Goal: Transaction & Acquisition: Purchase product/service

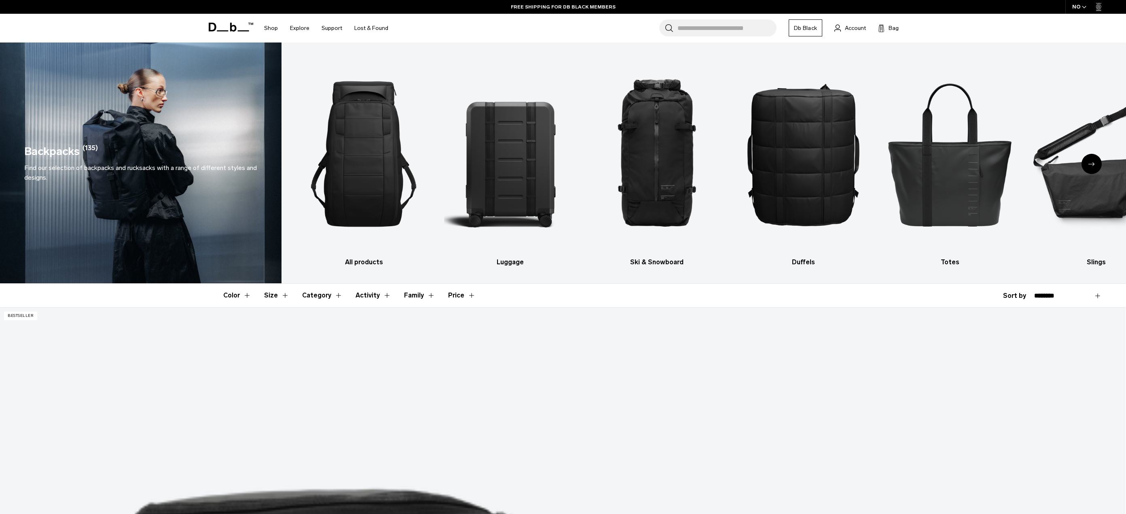
click at [1092, 161] on div "Next slide" at bounding box center [1092, 164] width 20 height 20
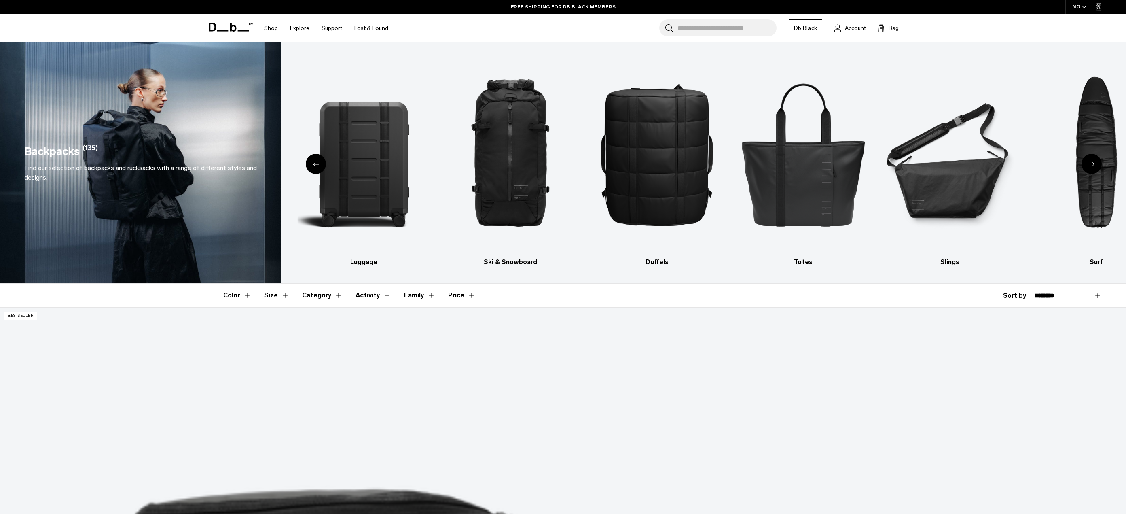
click at [1091, 162] on icon "Next slide" at bounding box center [1092, 164] width 6 height 4
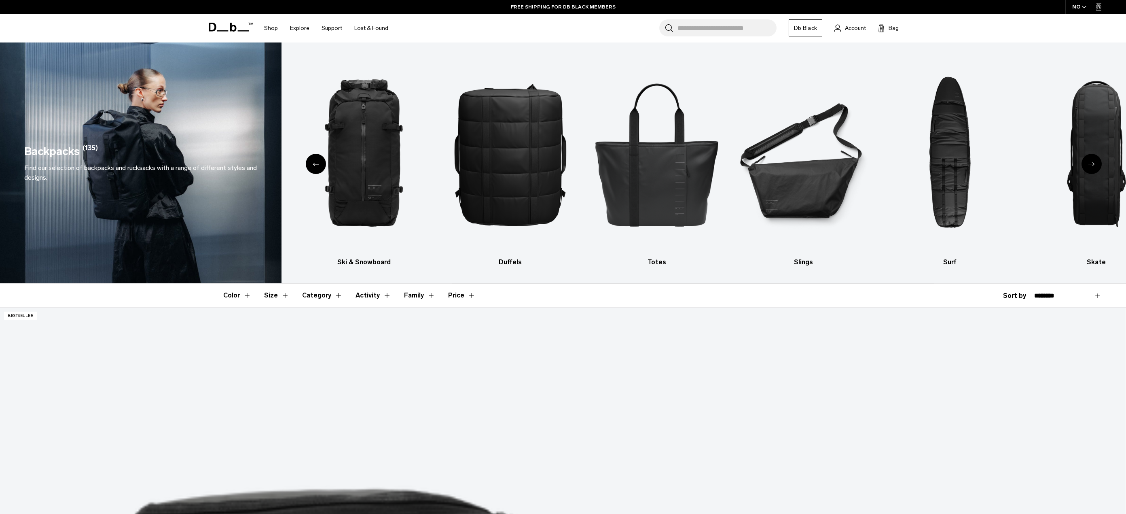
click at [1091, 163] on icon "Next slide" at bounding box center [1092, 164] width 6 height 4
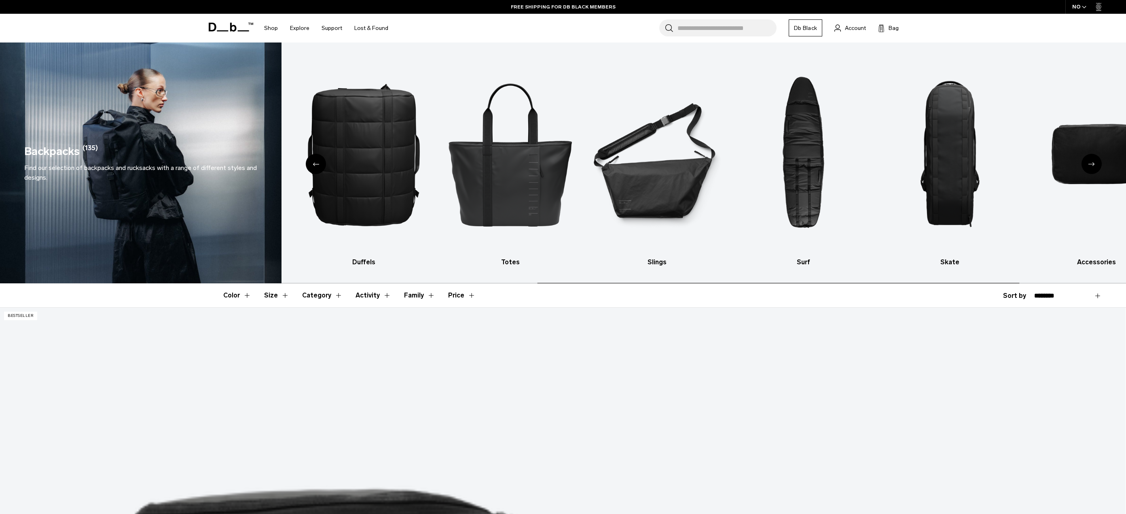
click at [1091, 164] on icon "Next slide" at bounding box center [1092, 164] width 6 height 4
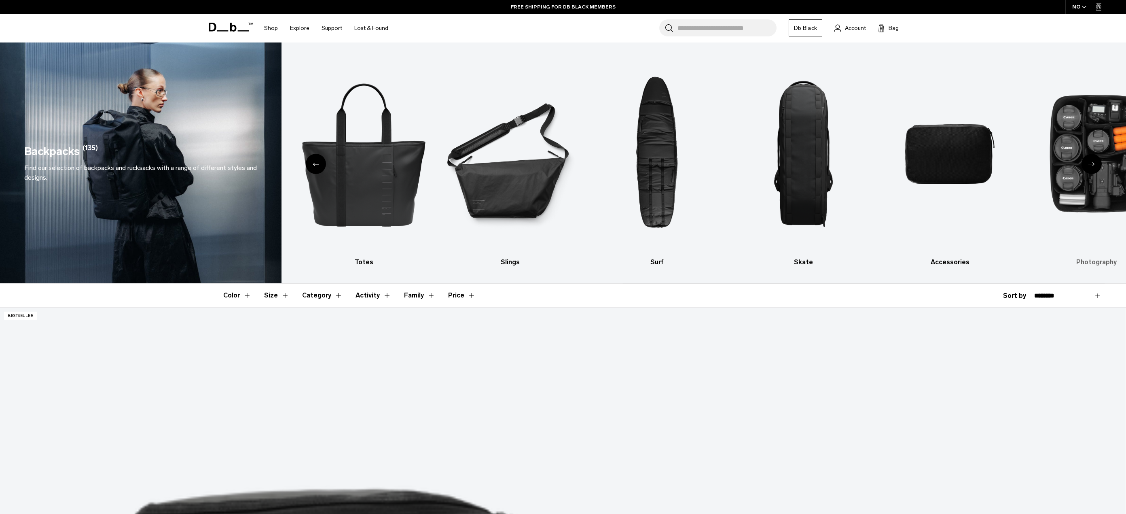
click at [1089, 164] on icon "Next slide" at bounding box center [1092, 164] width 6 height 4
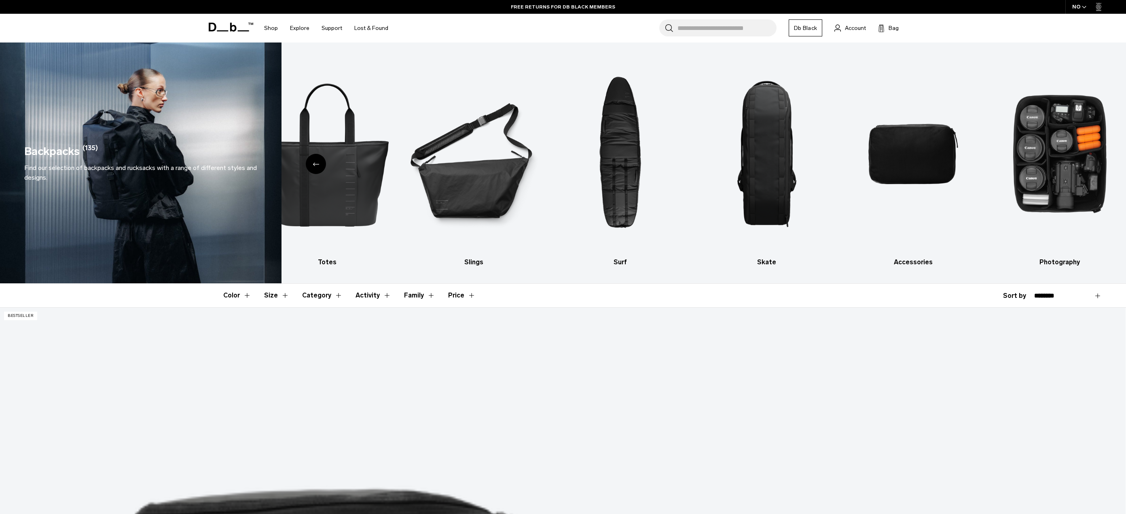
click at [319, 161] on div "Previous slide" at bounding box center [316, 164] width 20 height 20
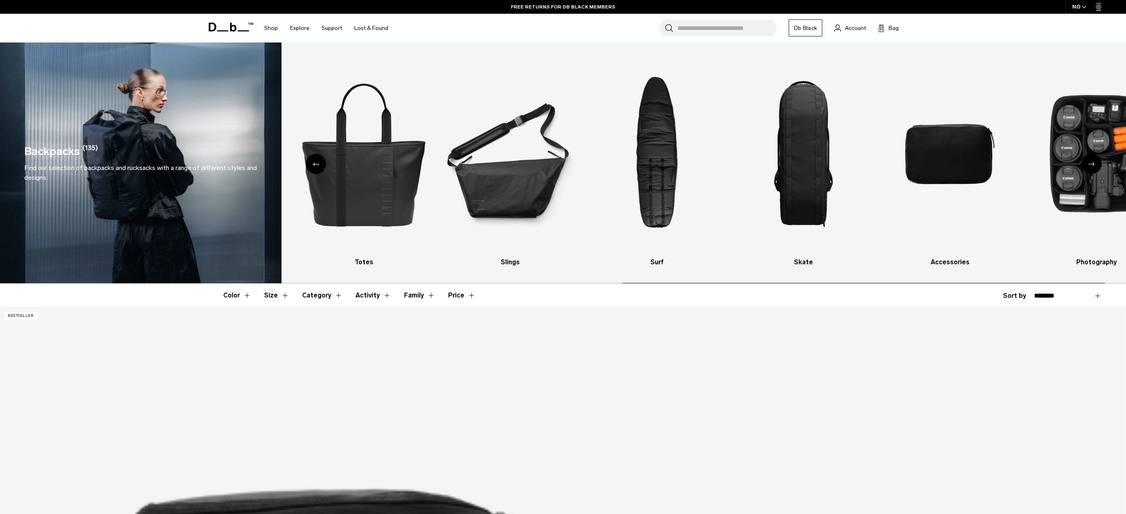
click at [319, 161] on div "Previous slide" at bounding box center [316, 164] width 20 height 20
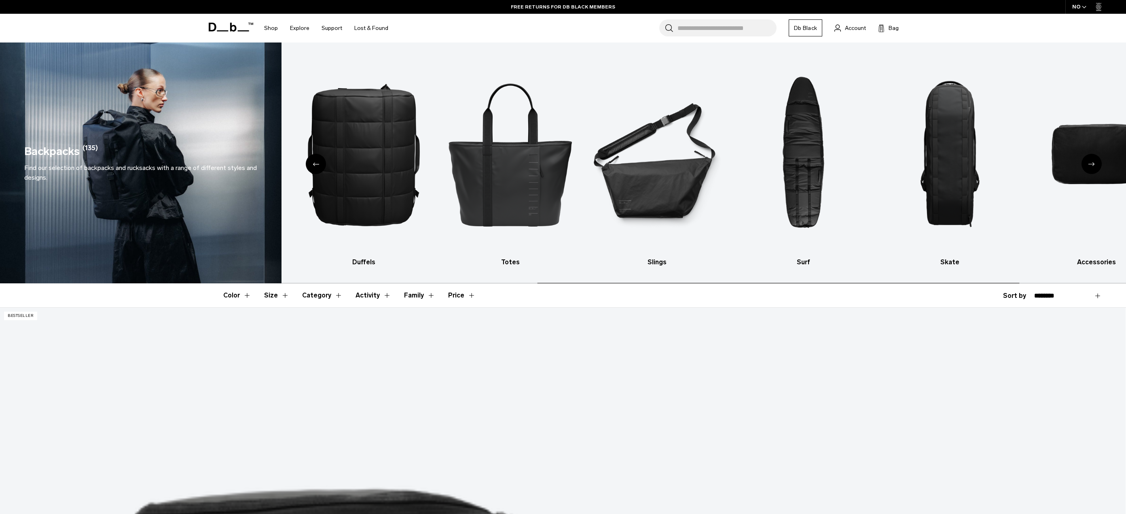
click at [319, 161] on div "Previous slide" at bounding box center [316, 164] width 20 height 20
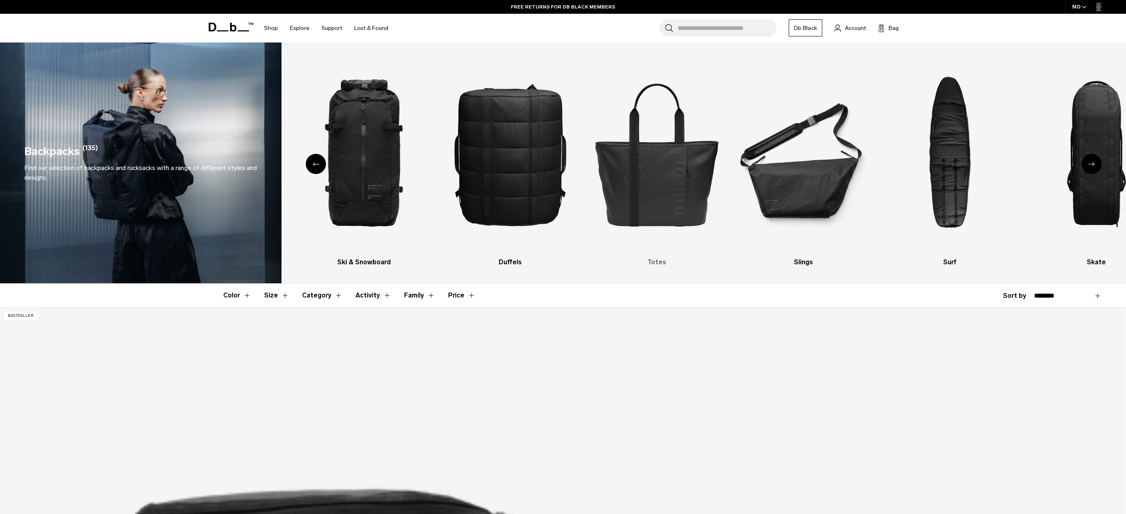
click at [632, 176] on img "5 / 10" at bounding box center [657, 154] width 132 height 199
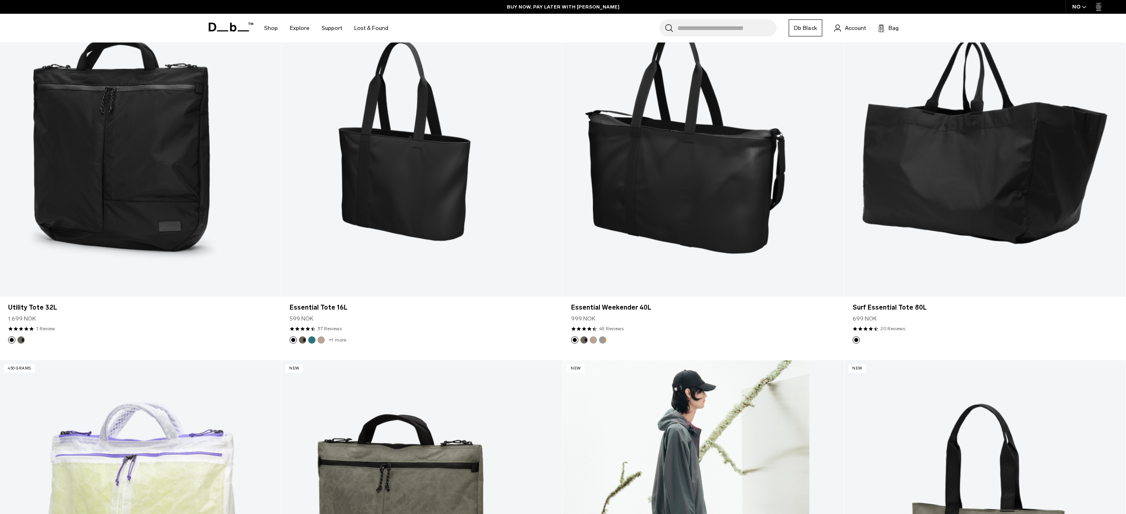
scroll to position [121, 0]
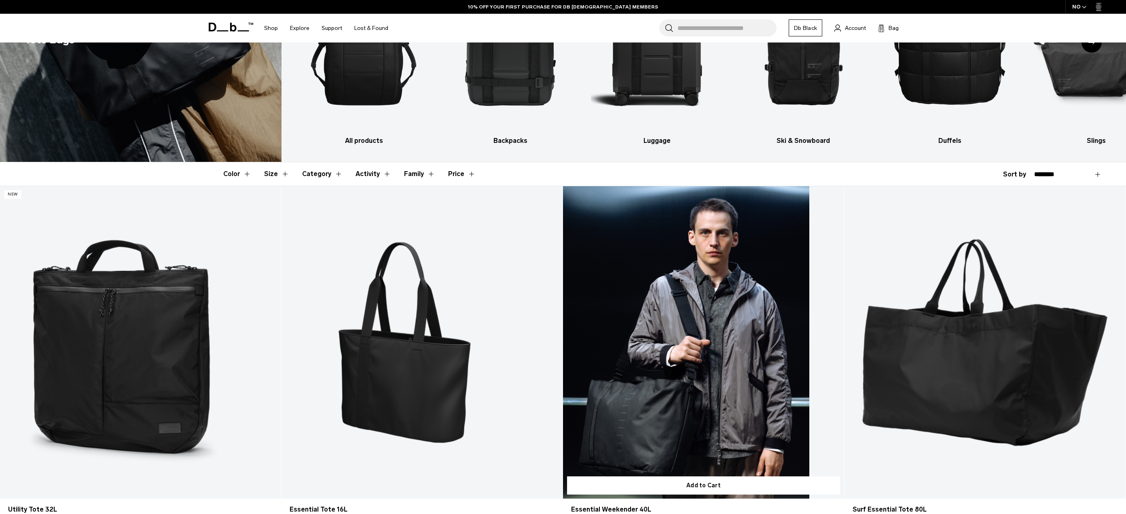
click at [720, 395] on link "Essential Weekender 40L" at bounding box center [703, 342] width 281 height 312
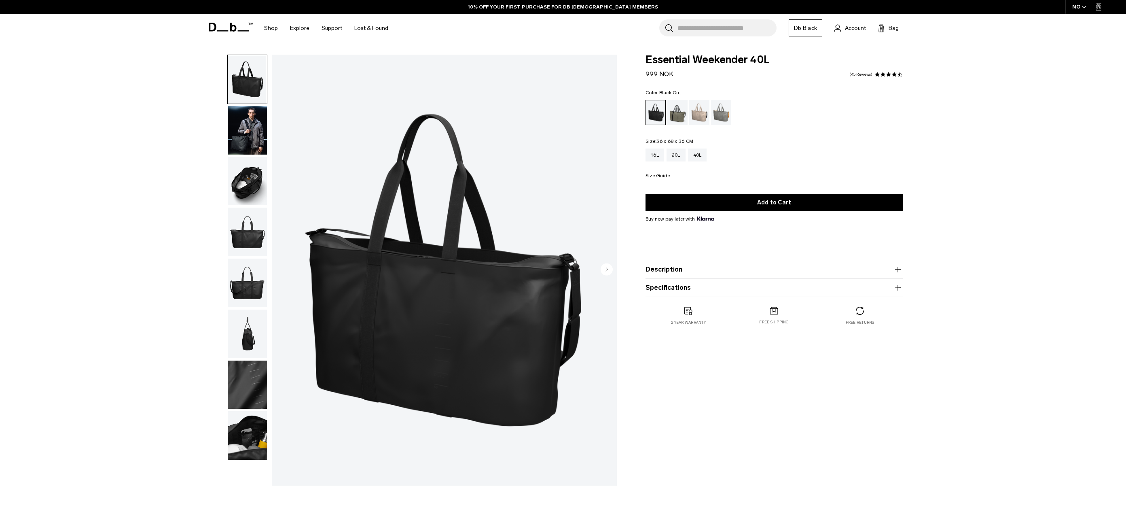
click at [602, 269] on circle "Next slide" at bounding box center [607, 269] width 12 height 12
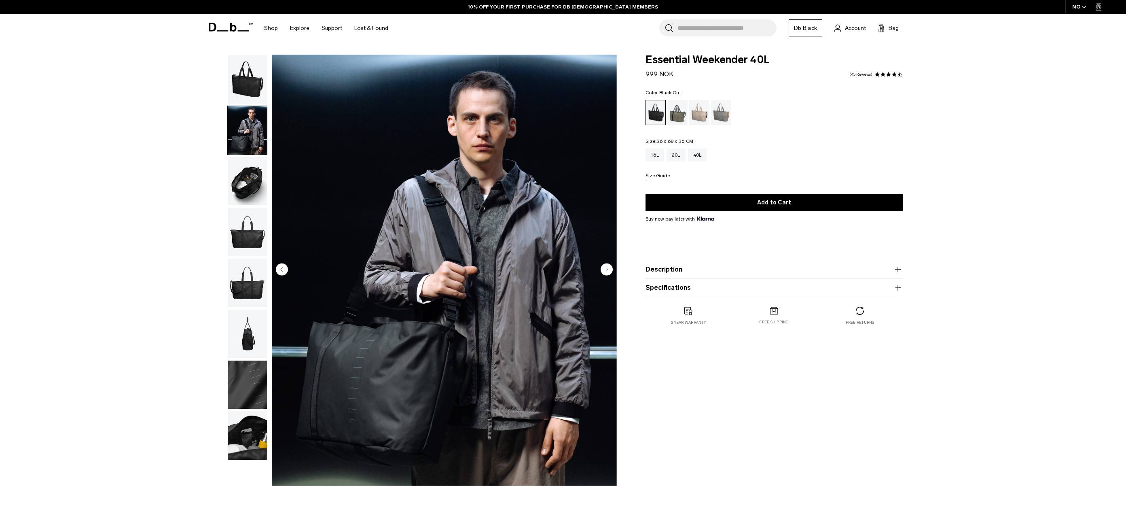
click at [602, 269] on circle "Next slide" at bounding box center [607, 269] width 12 height 12
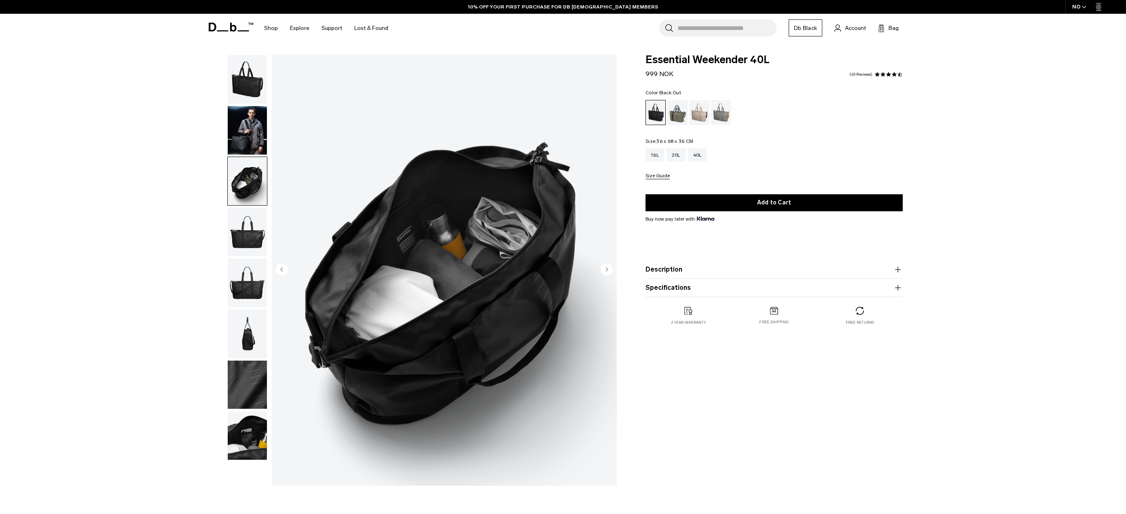
click at [602, 269] on circle "Next slide" at bounding box center [607, 269] width 12 height 12
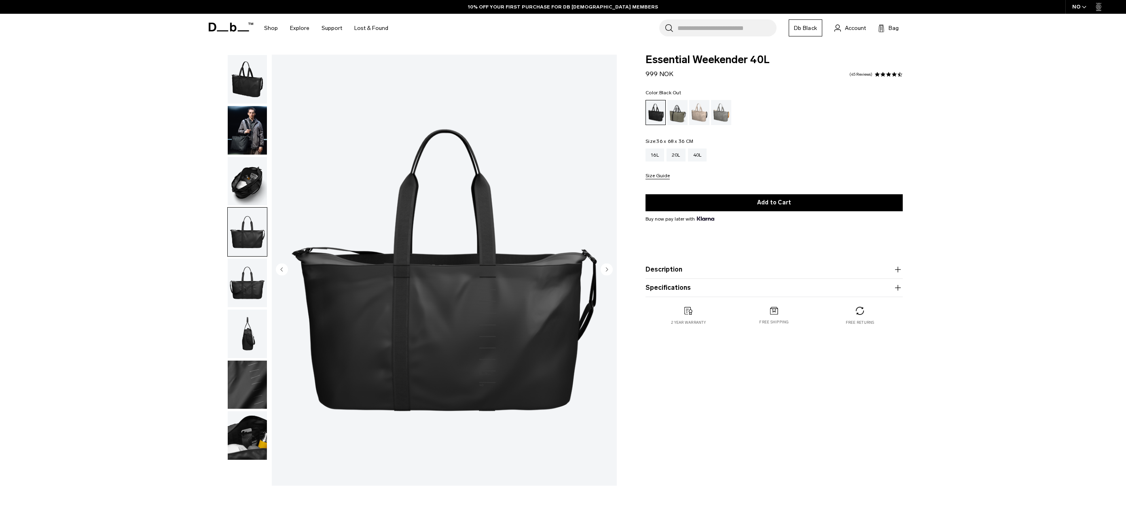
click at [602, 269] on circle "Next slide" at bounding box center [607, 269] width 12 height 12
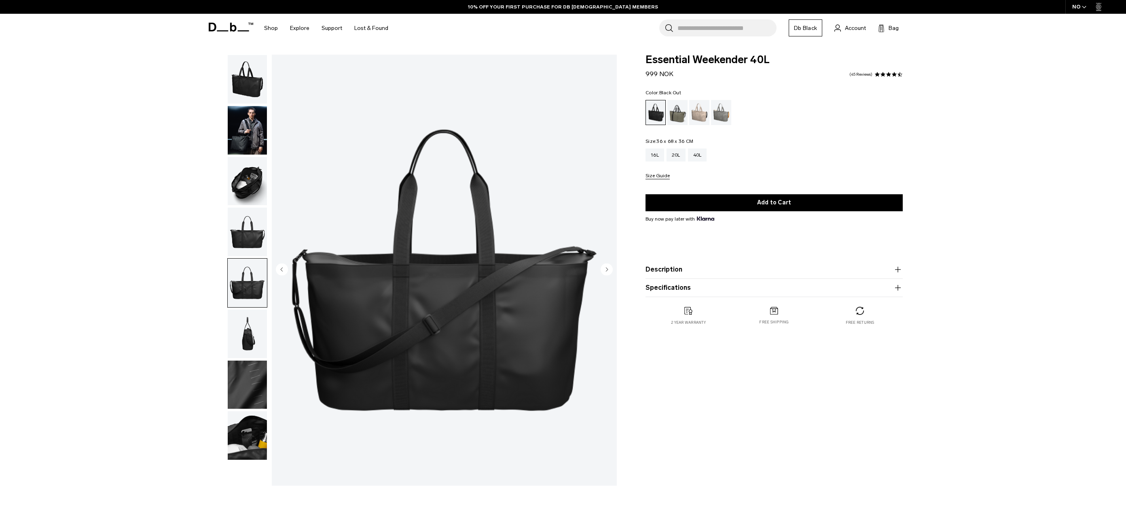
click at [602, 269] on circle "Next slide" at bounding box center [607, 269] width 12 height 12
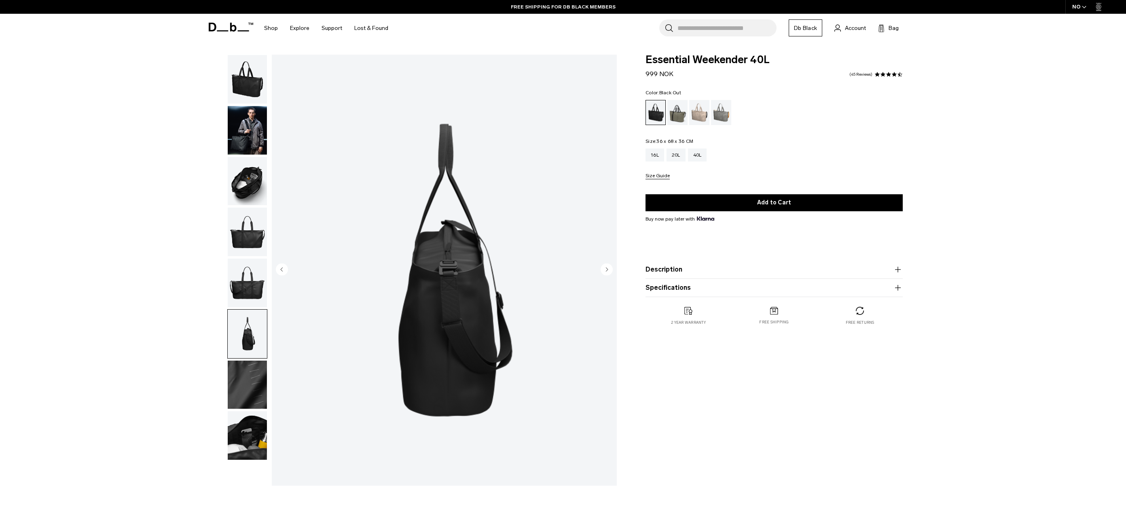
click at [602, 269] on circle "Next slide" at bounding box center [607, 269] width 12 height 12
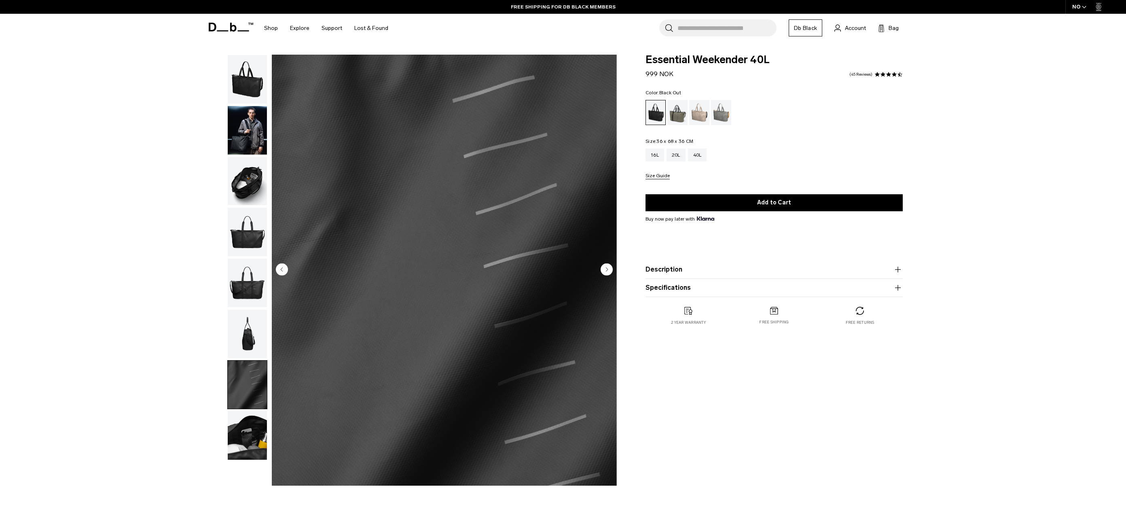
click at [602, 269] on circle "Next slide" at bounding box center [607, 269] width 12 height 12
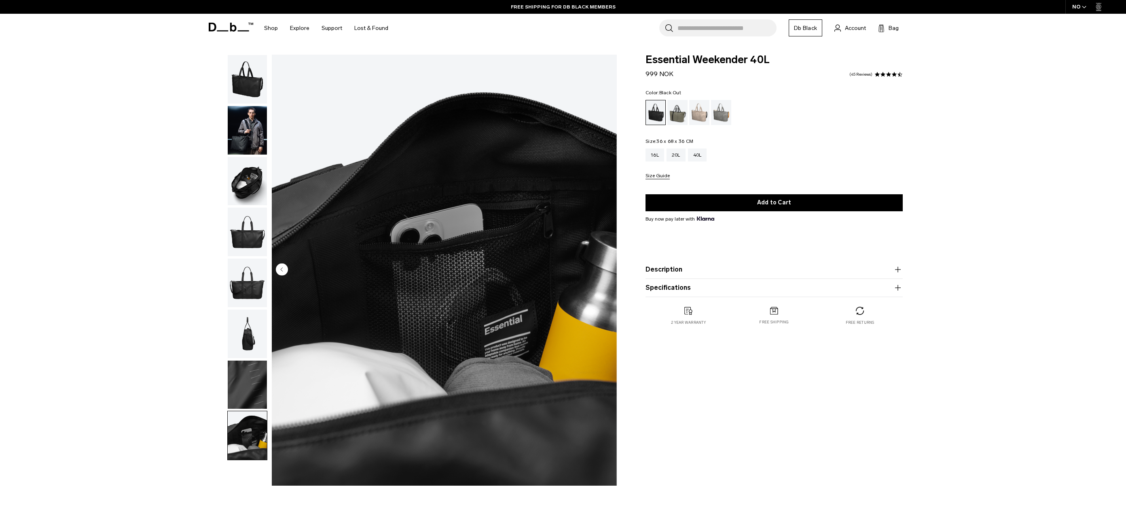
click at [602, 269] on img "8 / 8" at bounding box center [444, 270] width 345 height 431
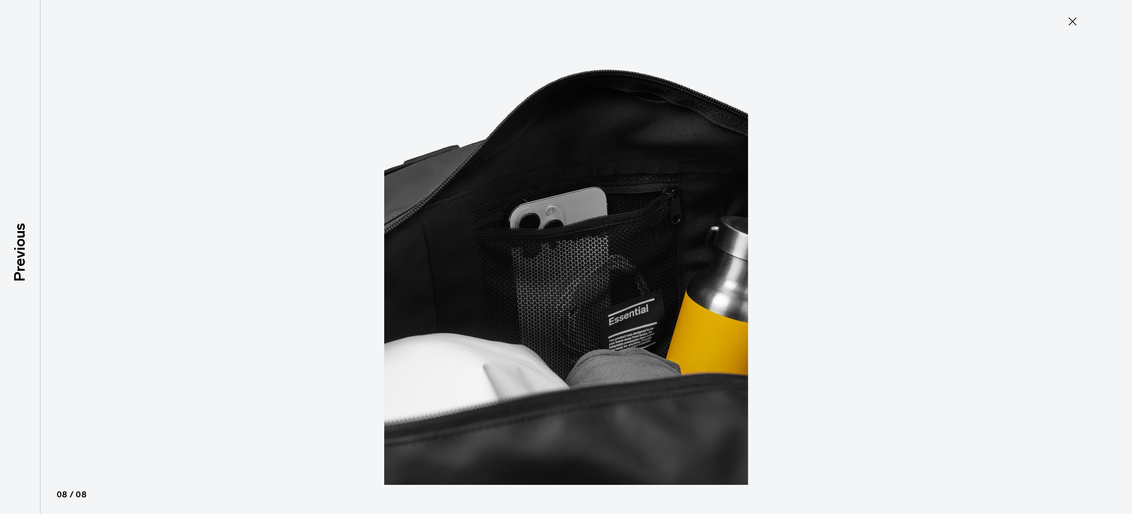
click at [602, 269] on img at bounding box center [566, 257] width 364 height 514
click at [1072, 21] on icon at bounding box center [1073, 21] width 8 height 8
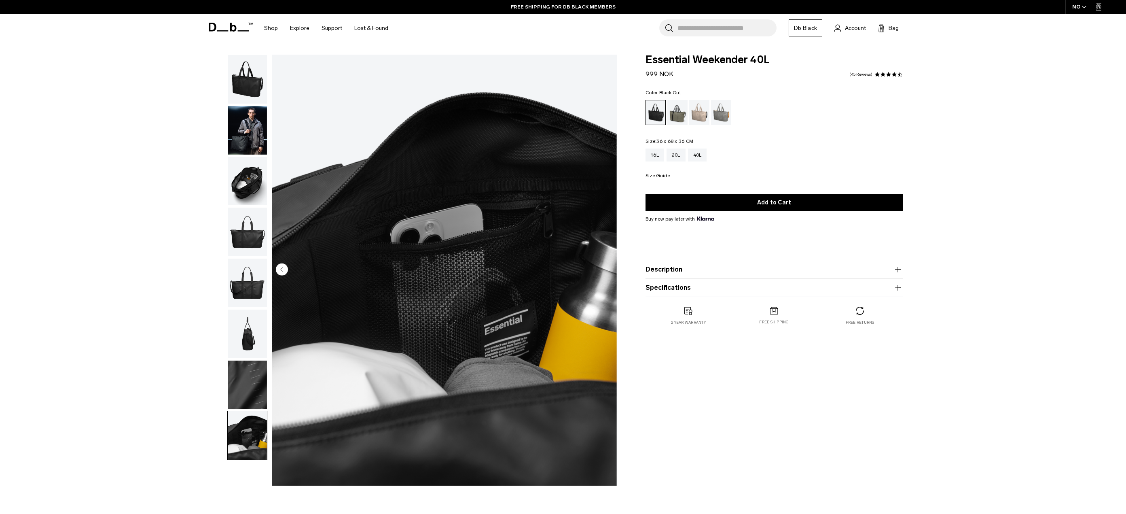
click at [284, 270] on circle "Previous slide" at bounding box center [282, 269] width 12 height 12
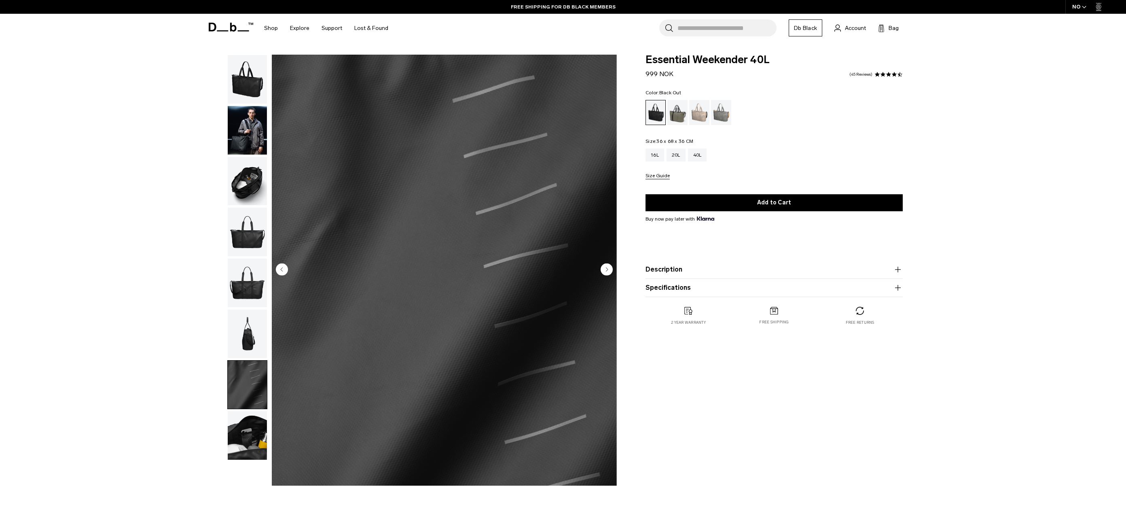
click at [284, 270] on circle "Previous slide" at bounding box center [282, 269] width 12 height 12
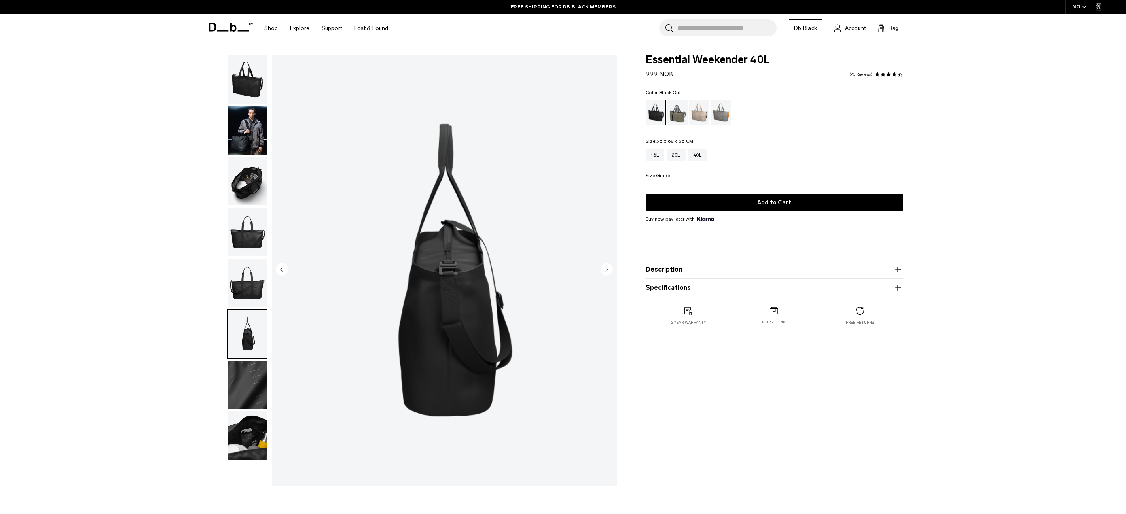
click at [284, 270] on circle "Previous slide" at bounding box center [282, 269] width 12 height 12
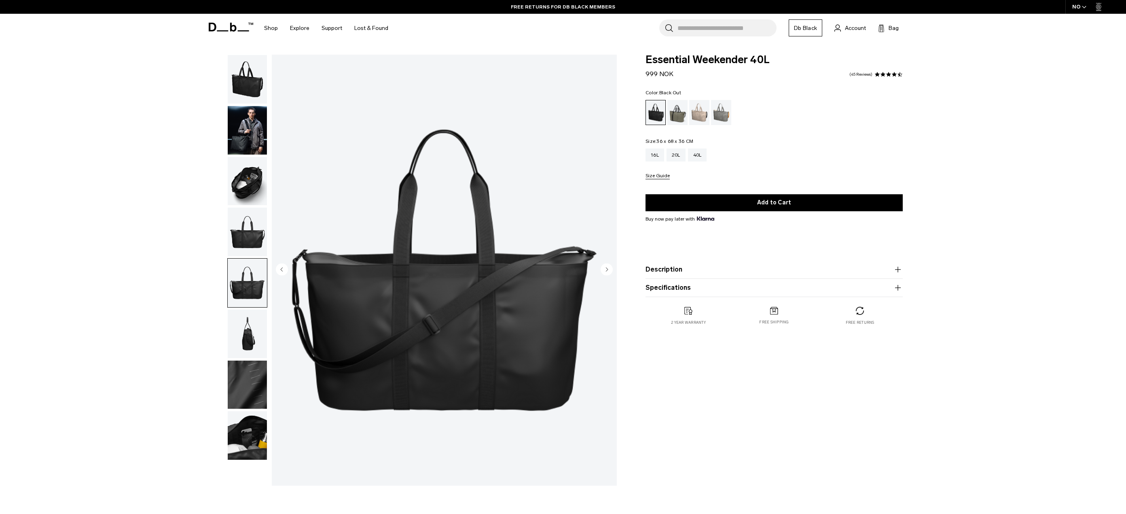
click at [284, 270] on circle "Previous slide" at bounding box center [282, 269] width 12 height 12
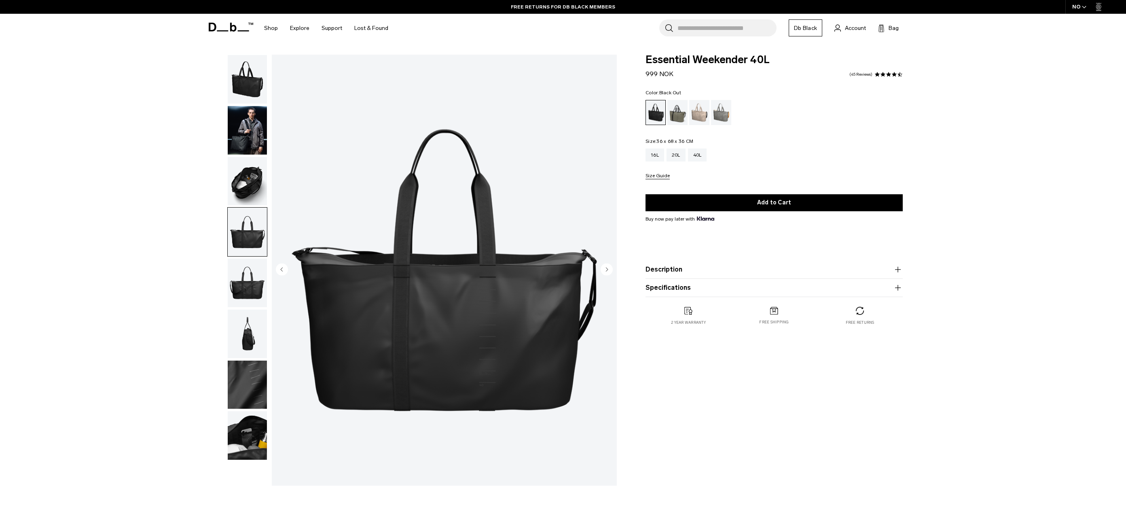
click at [284, 270] on circle "Previous slide" at bounding box center [282, 269] width 12 height 12
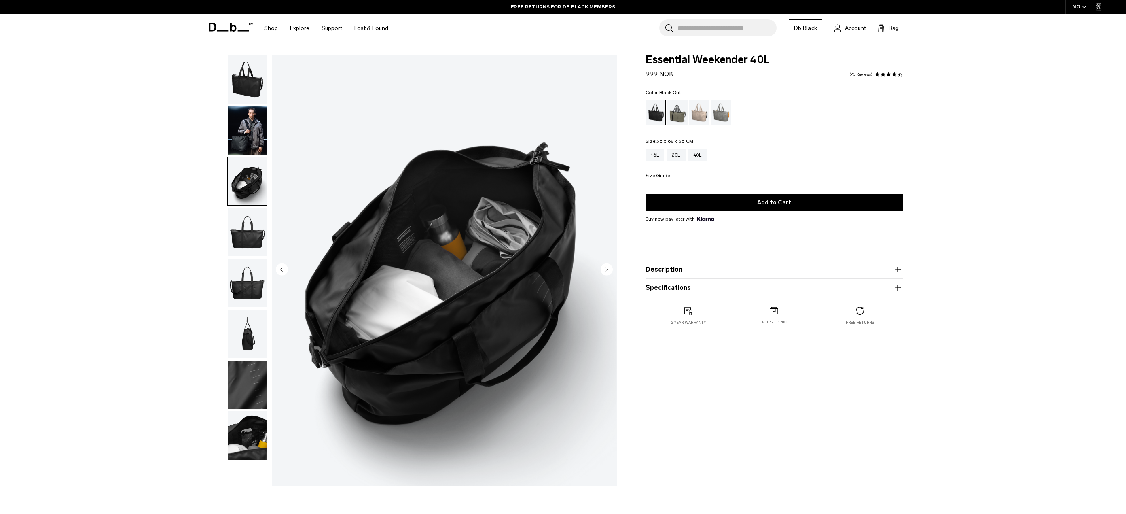
click at [284, 270] on circle "Previous slide" at bounding box center [282, 269] width 12 height 12
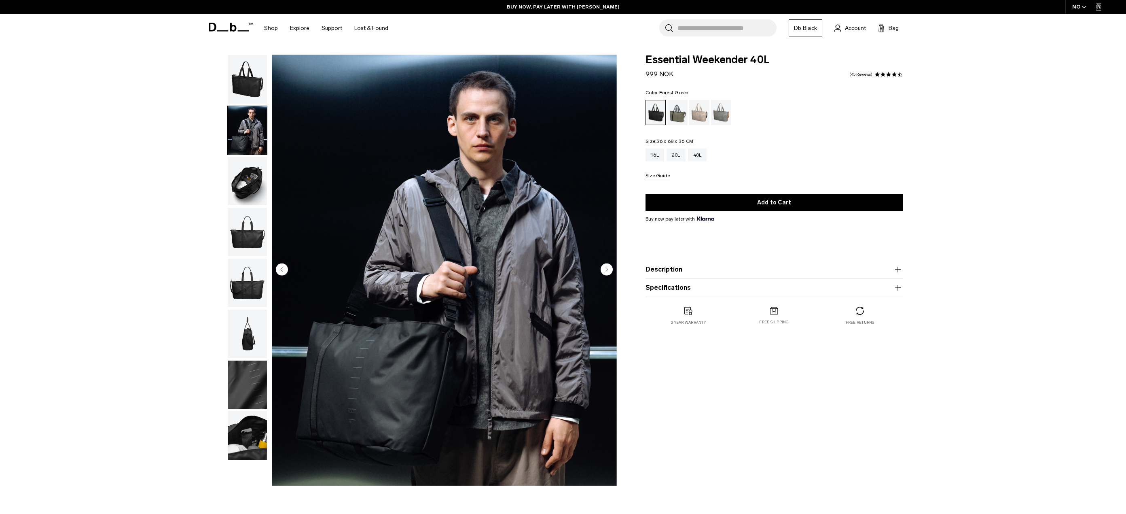
click at [679, 117] on div "Forest Green" at bounding box center [678, 112] width 21 height 25
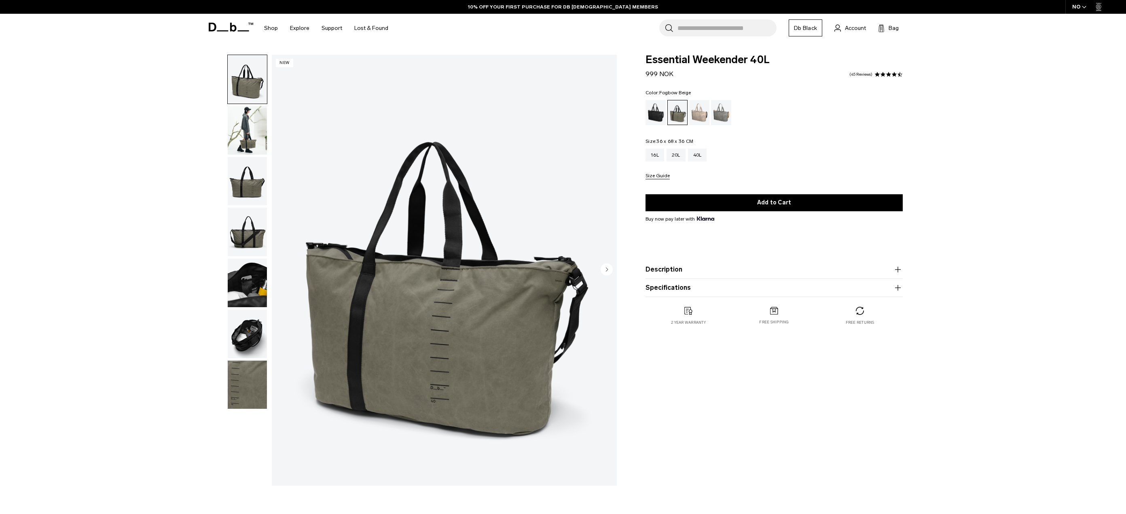
click at [706, 115] on div "Fogbow Beige" at bounding box center [699, 112] width 21 height 25
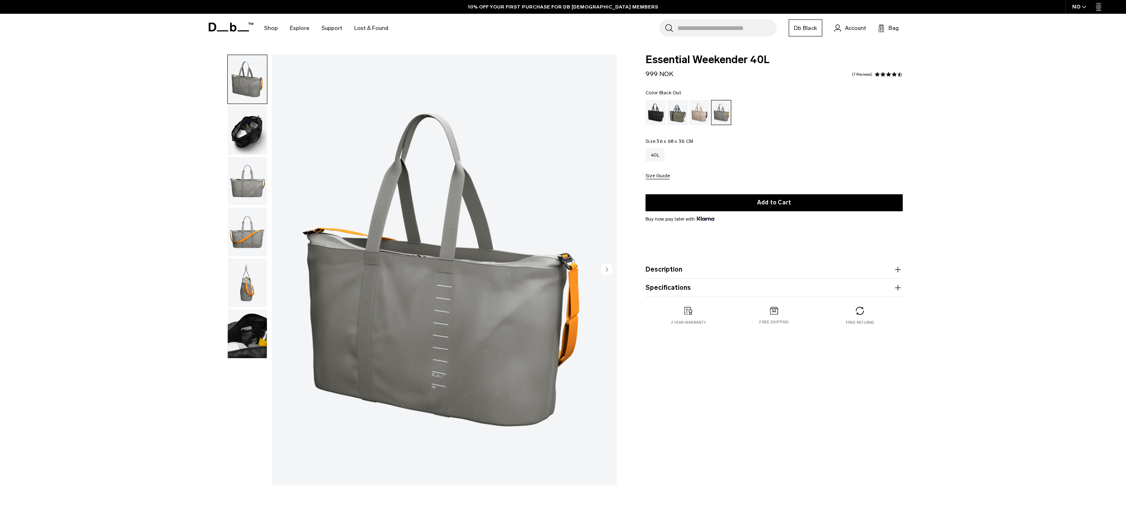
click at [655, 115] on div "Black Out" at bounding box center [656, 112] width 21 height 25
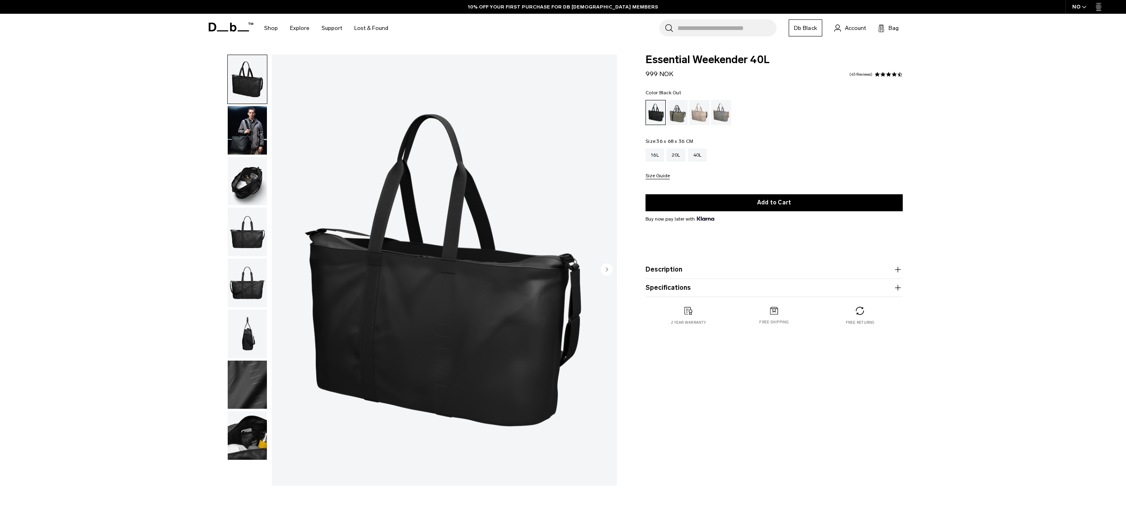
click at [608, 272] on circle "Next slide" at bounding box center [607, 269] width 12 height 12
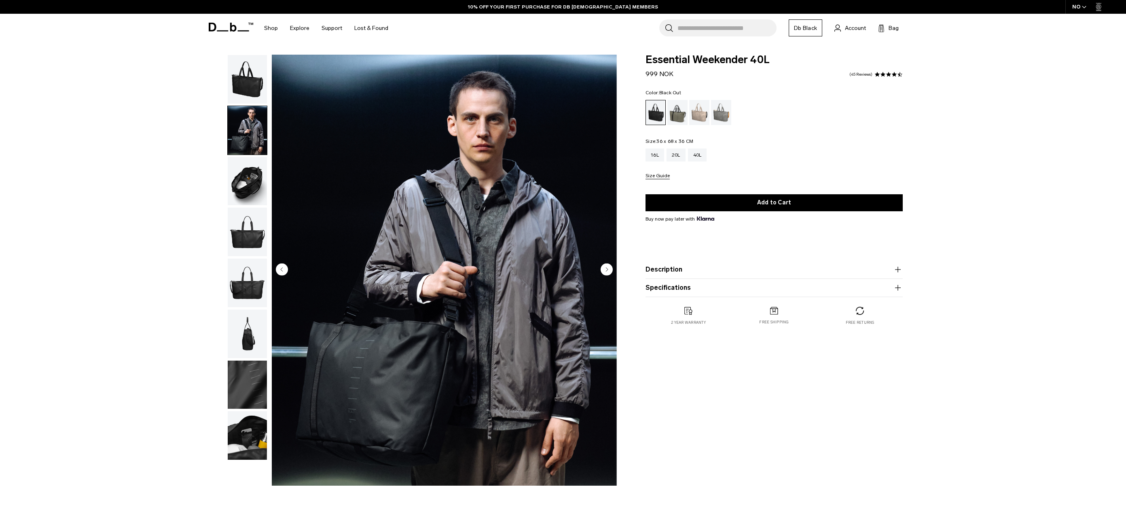
click at [608, 272] on circle "Next slide" at bounding box center [607, 269] width 12 height 12
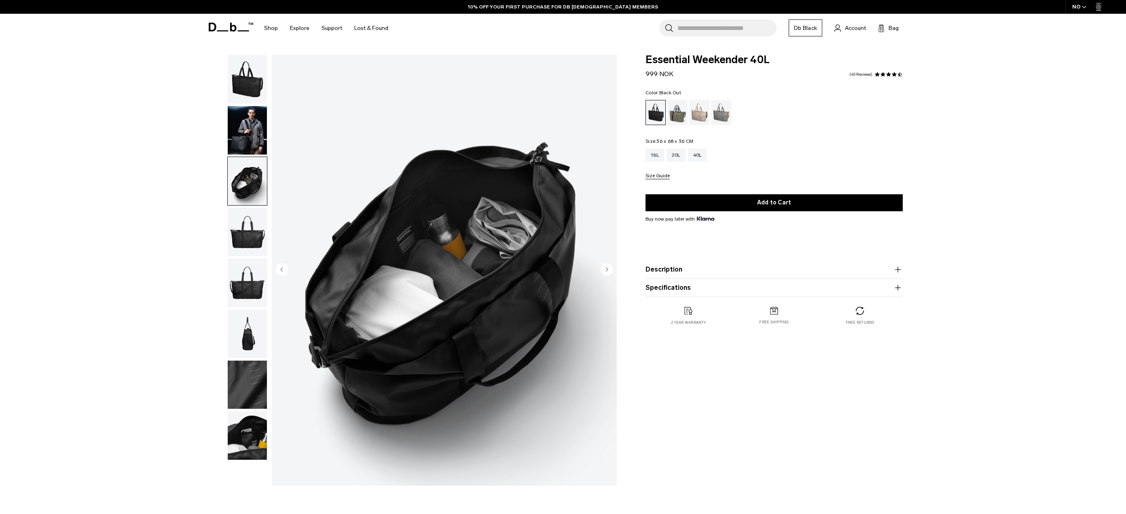
click at [608, 272] on circle "Next slide" at bounding box center [607, 269] width 12 height 12
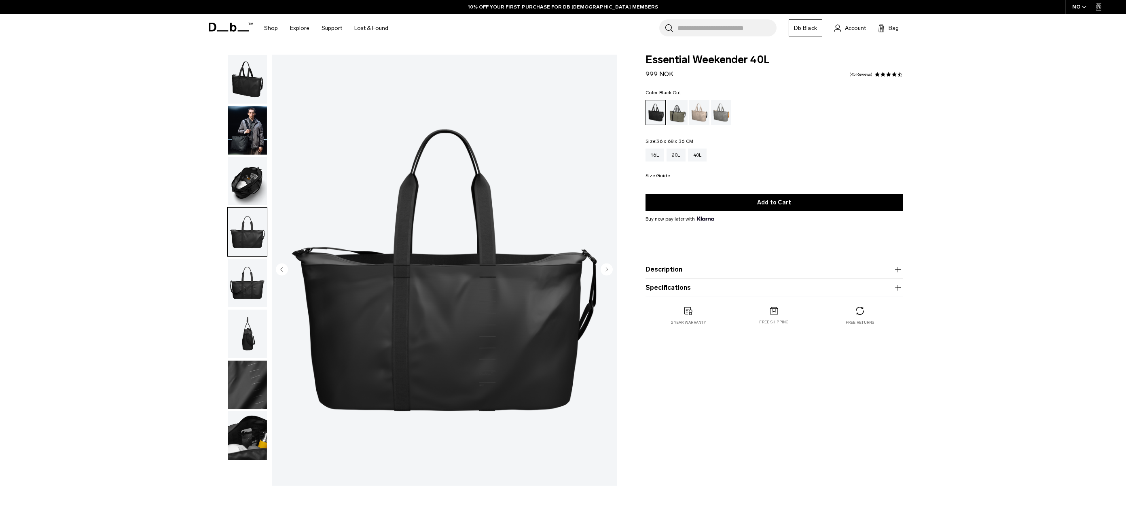
click at [608, 272] on circle "Next slide" at bounding box center [607, 269] width 12 height 12
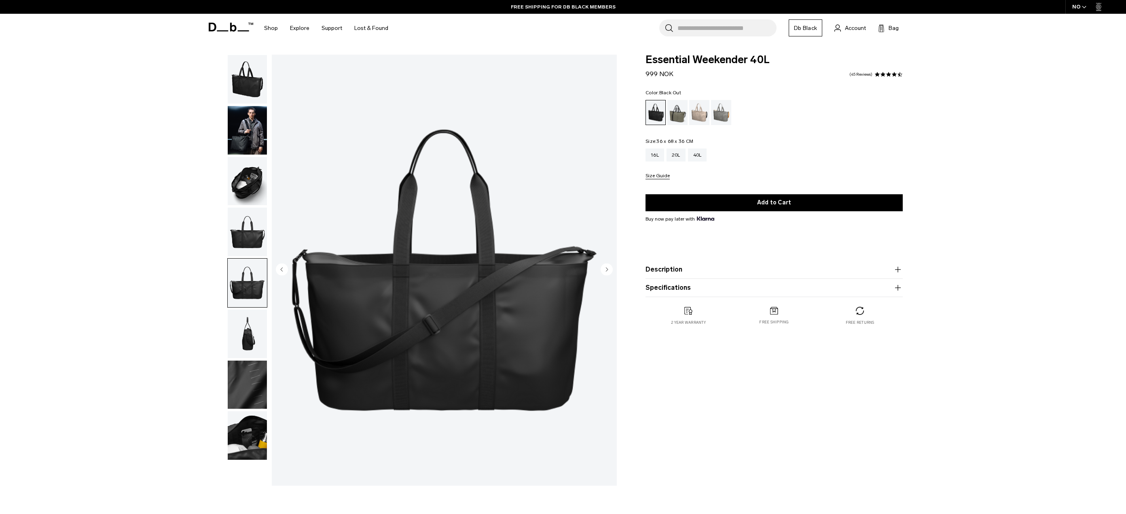
click at [608, 272] on circle "Next slide" at bounding box center [607, 269] width 12 height 12
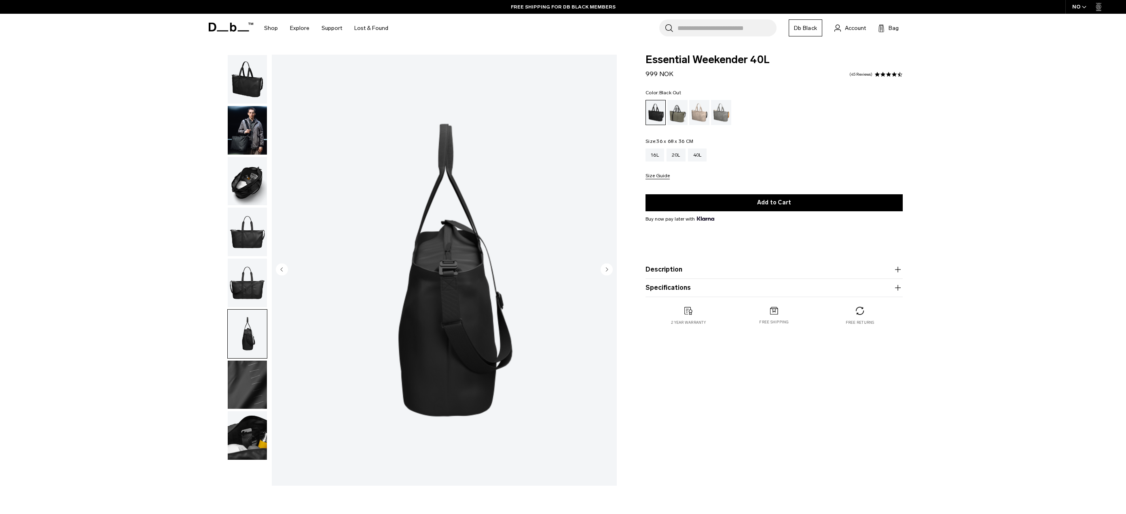
click at [608, 272] on circle "Next slide" at bounding box center [607, 269] width 12 height 12
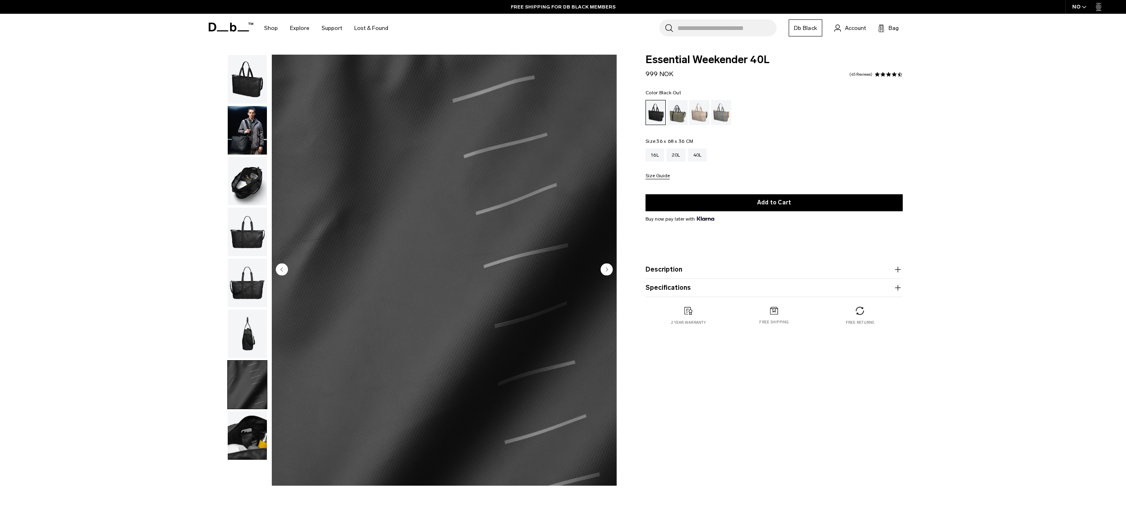
click at [608, 272] on circle "Next slide" at bounding box center [607, 269] width 12 height 12
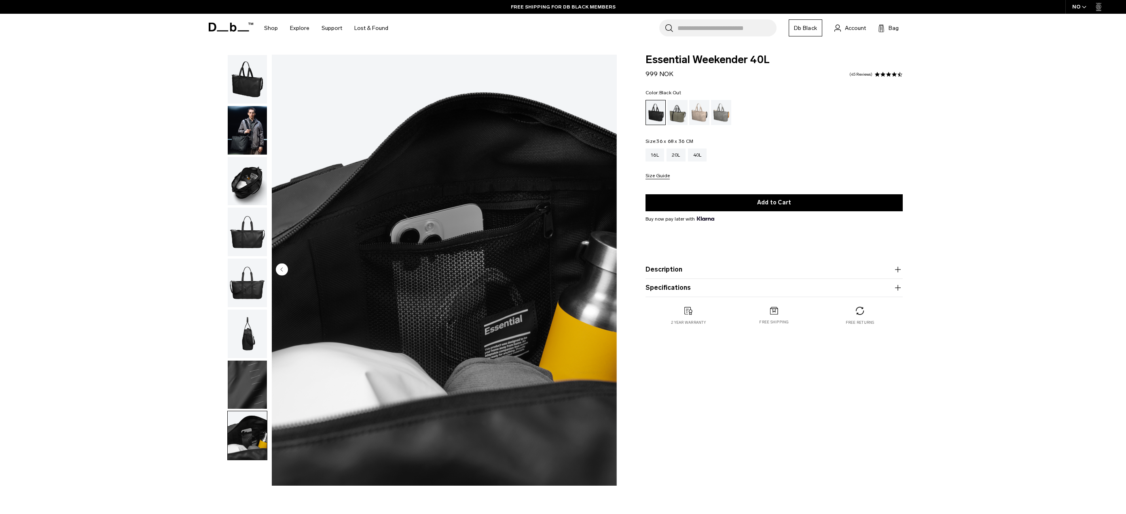
click at [608, 272] on img "8 / 8" at bounding box center [444, 270] width 345 height 431
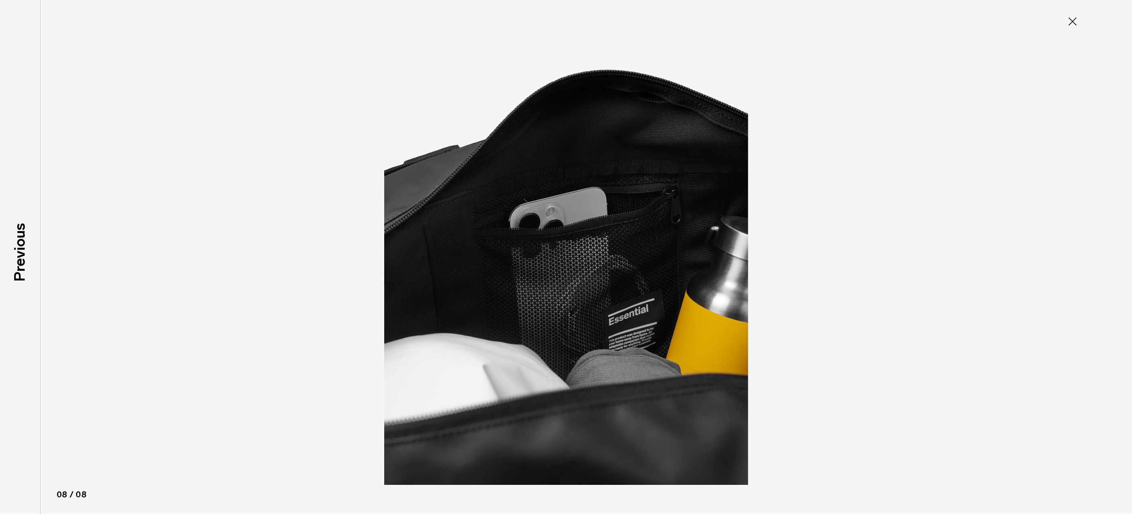
click at [608, 272] on img at bounding box center [566, 257] width 364 height 514
click at [1071, 23] on icon at bounding box center [1072, 21] width 13 height 13
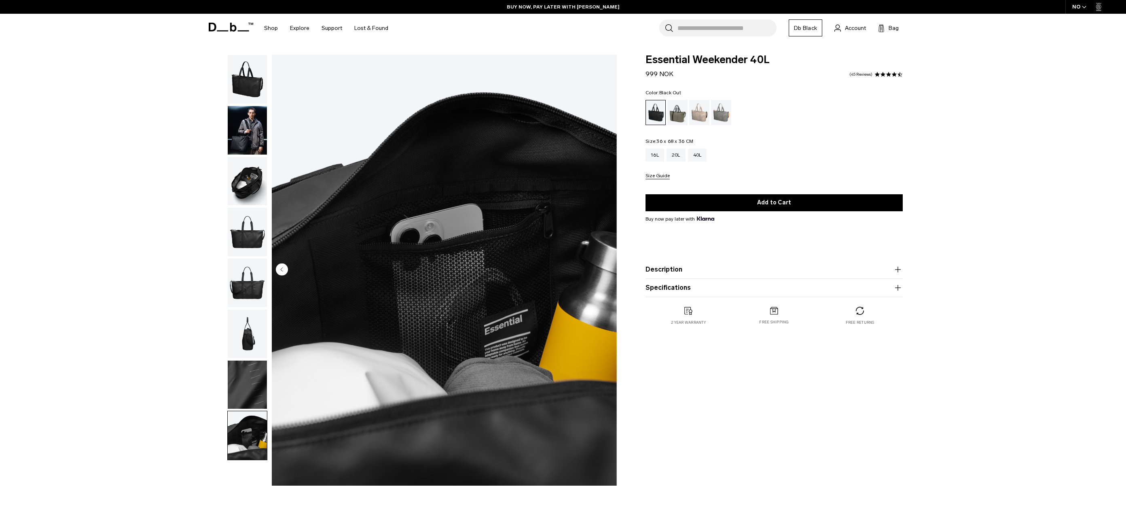
click at [879, 73] on span at bounding box center [878, 75] width 6 height 6
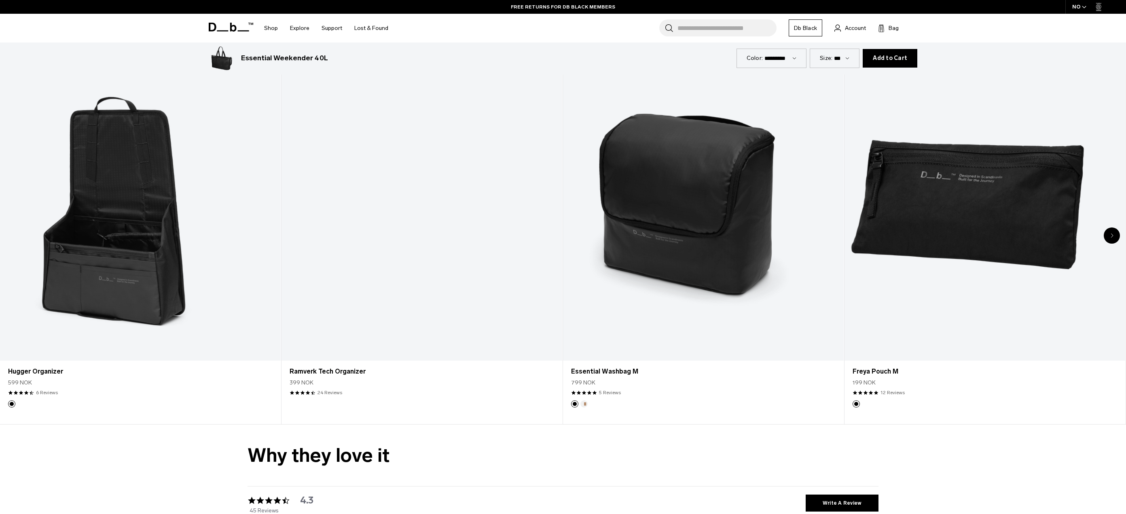
scroll to position [2417, 0]
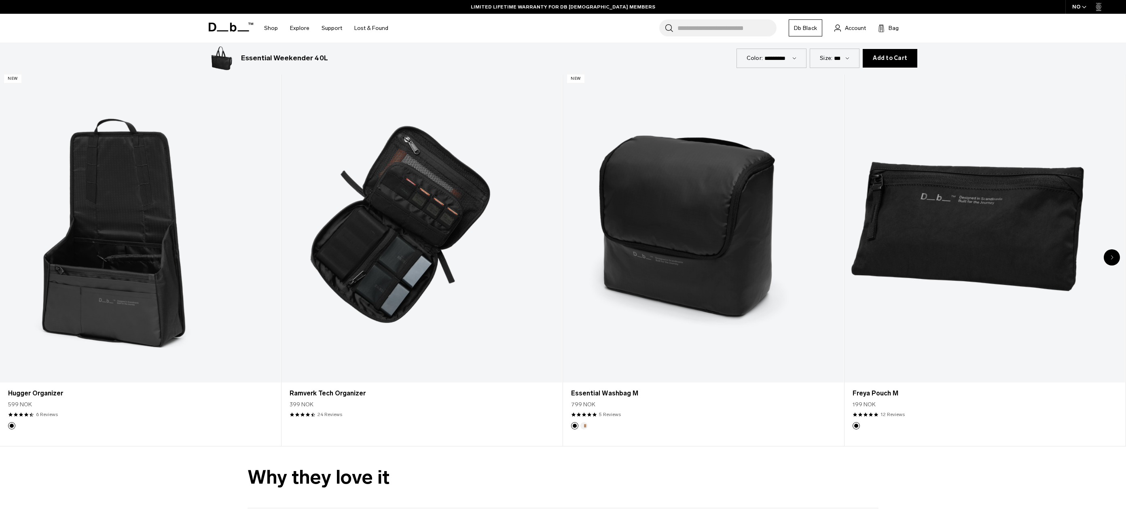
click at [1117, 256] on div "Next slide" at bounding box center [1112, 257] width 16 height 16
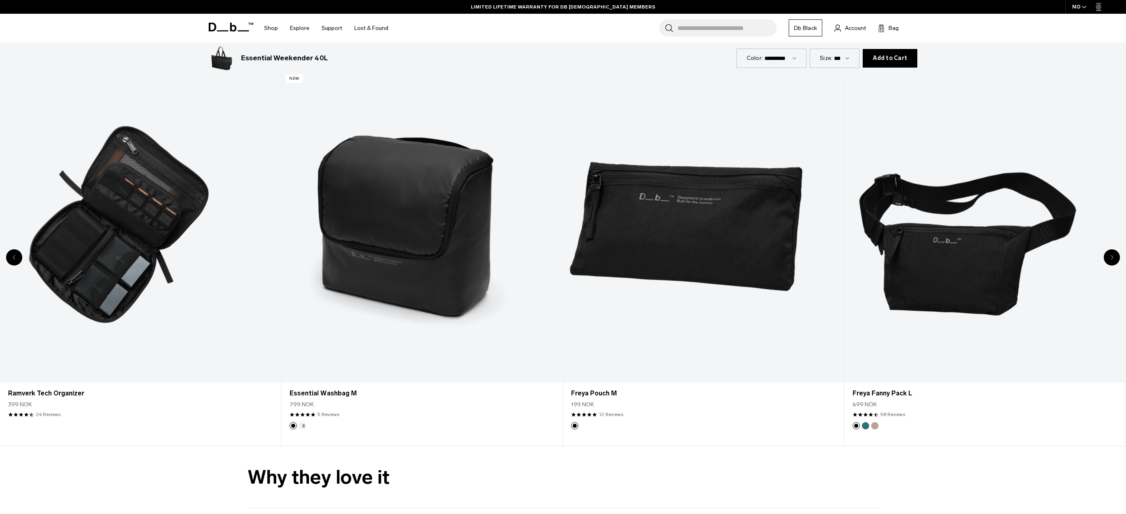
click at [1117, 256] on div "Next slide" at bounding box center [1112, 257] width 16 height 16
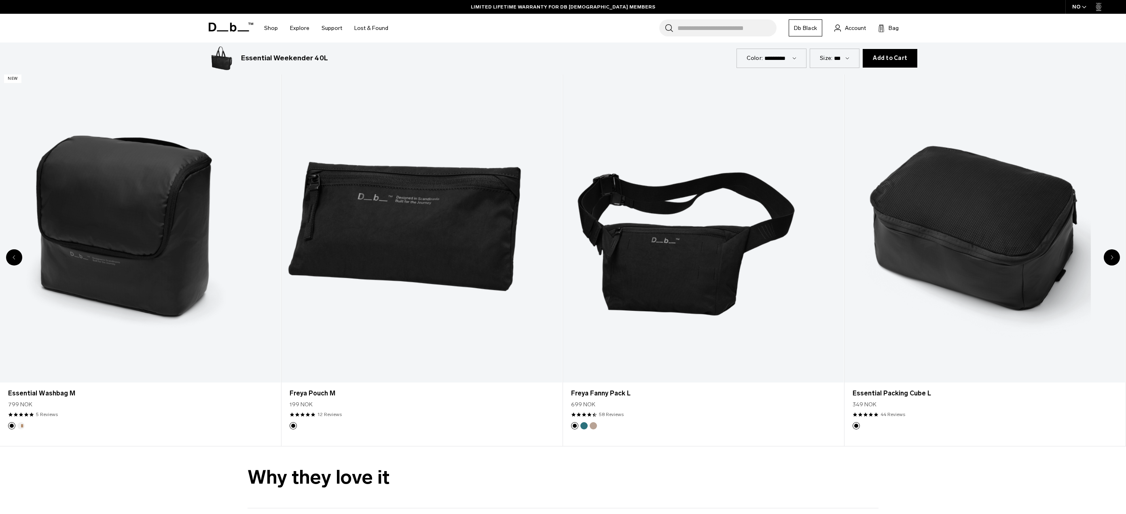
click at [1117, 256] on div "Next slide" at bounding box center [1112, 257] width 16 height 16
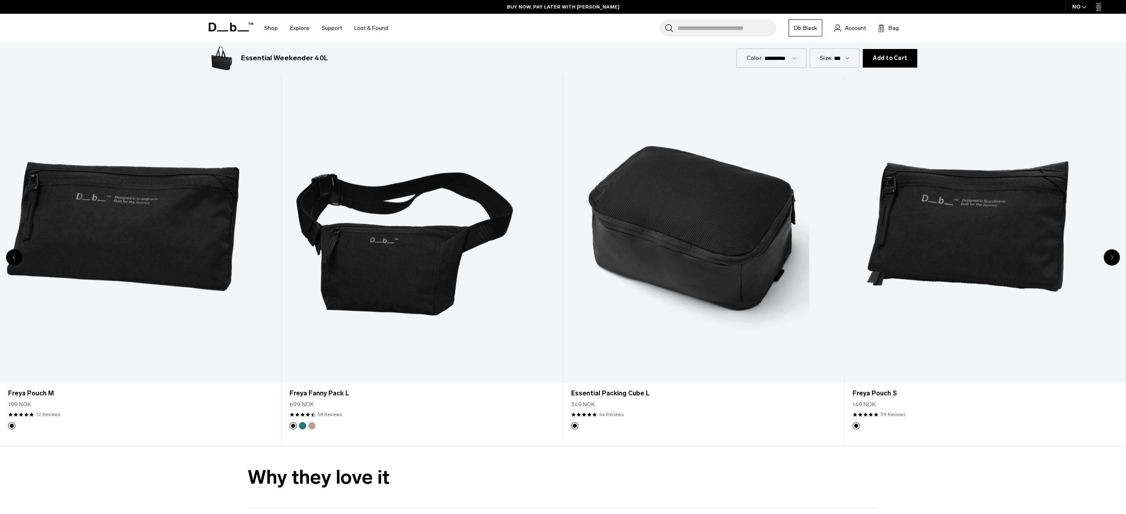
click at [1117, 256] on div "Next slide" at bounding box center [1112, 257] width 16 height 16
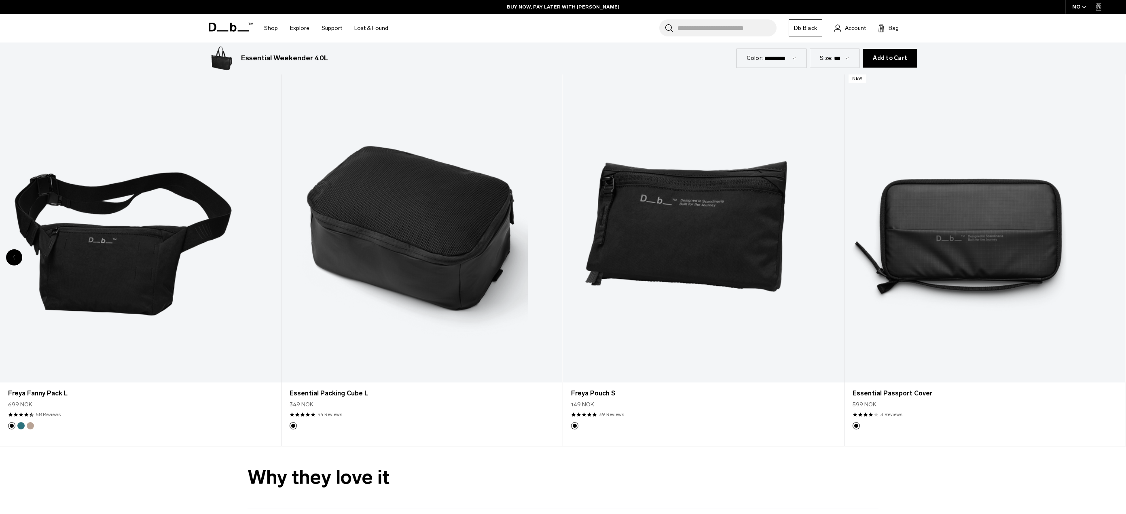
click at [1117, 256] on div "8 / 8" at bounding box center [985, 226] width 281 height 312
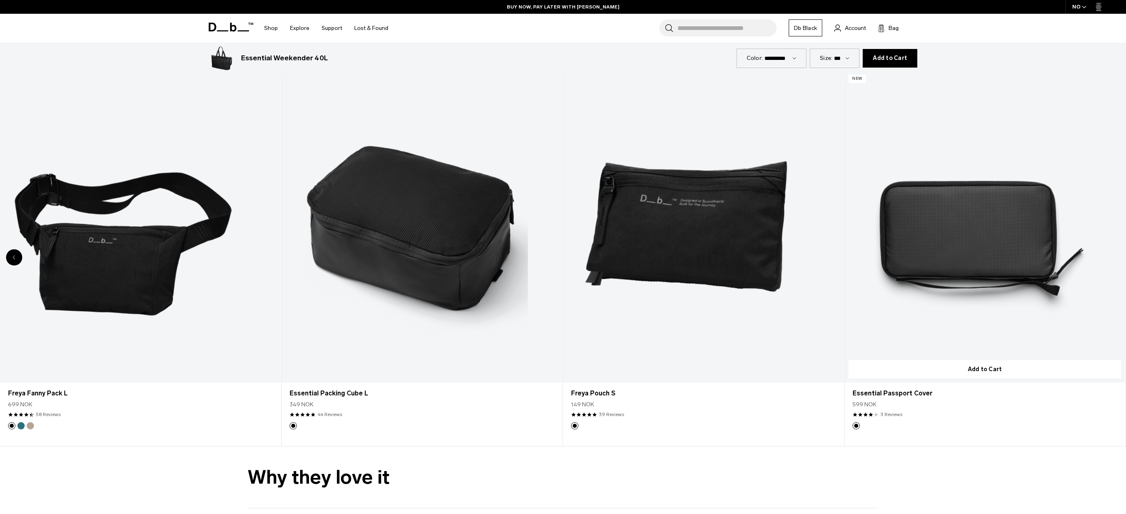
click at [1121, 252] on link "Essential Passport Cover" at bounding box center [985, 226] width 281 height 312
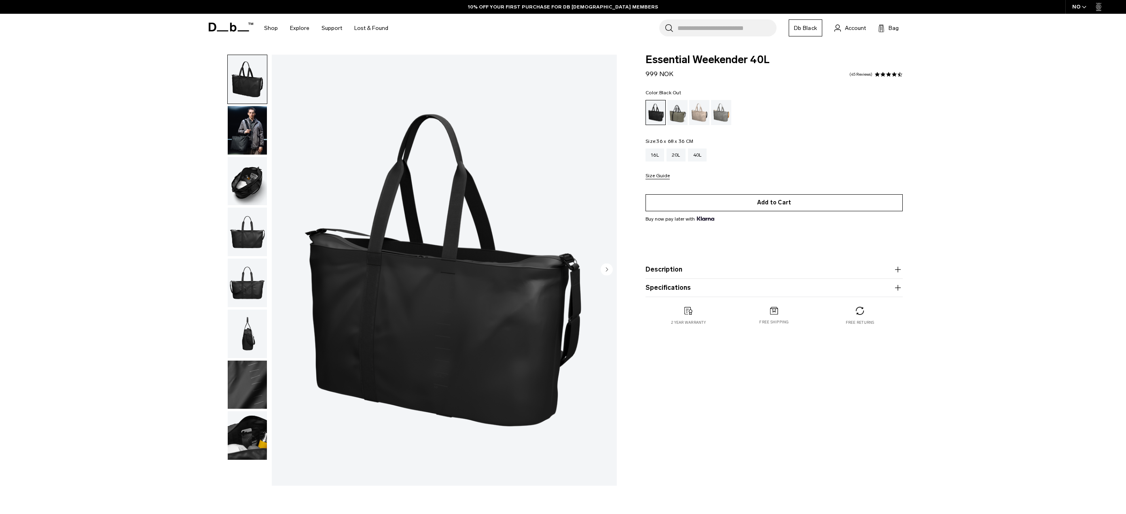
click at [762, 203] on button "Add to Cart" at bounding box center [774, 202] width 257 height 17
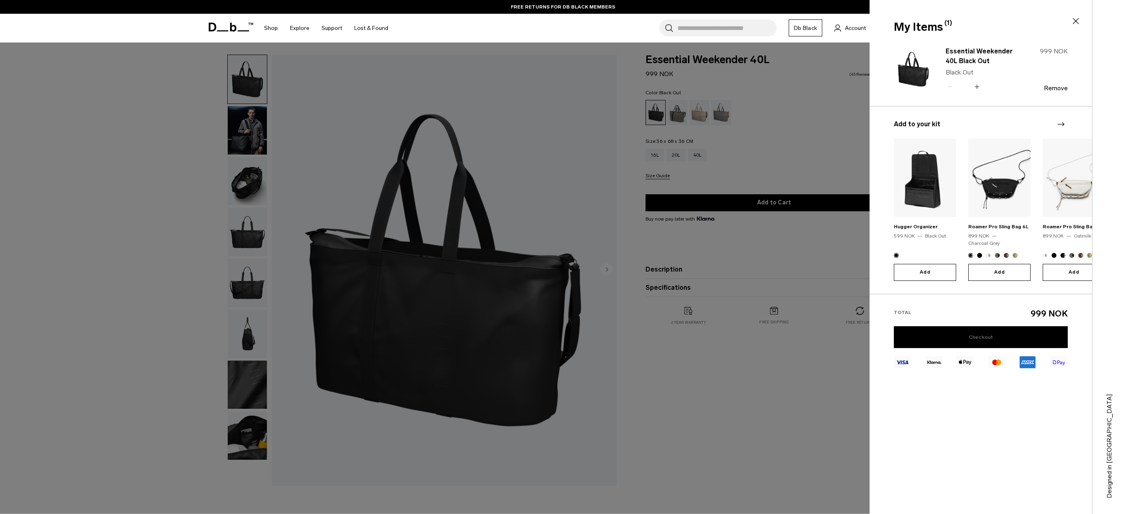
click at [974, 335] on link "Checkout" at bounding box center [981, 337] width 174 height 22
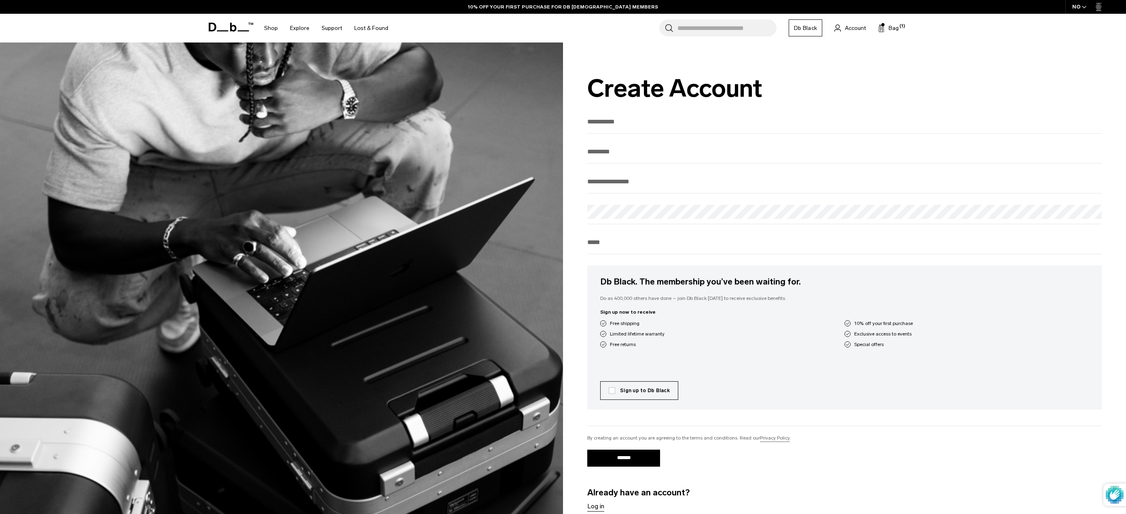
click at [635, 121] on input "First Name" at bounding box center [844, 121] width 515 height 13
type input "*******"
type input "*********"
type input "**********"
type input "********"
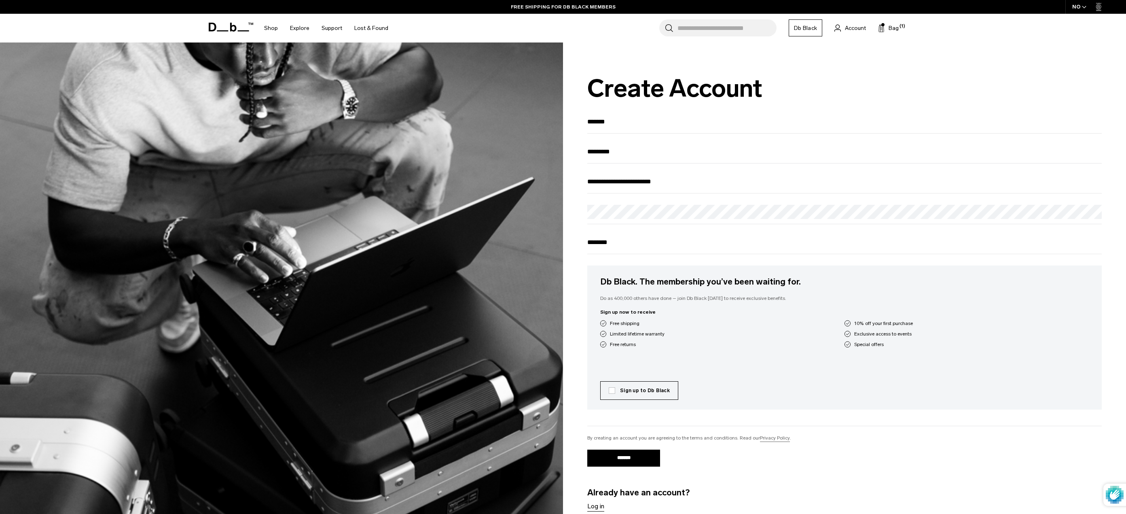
click at [743, 345] on div "Free returns" at bounding box center [722, 344] width 244 height 7
click at [613, 394] on label "Sign up to Db Black" at bounding box center [639, 390] width 61 height 7
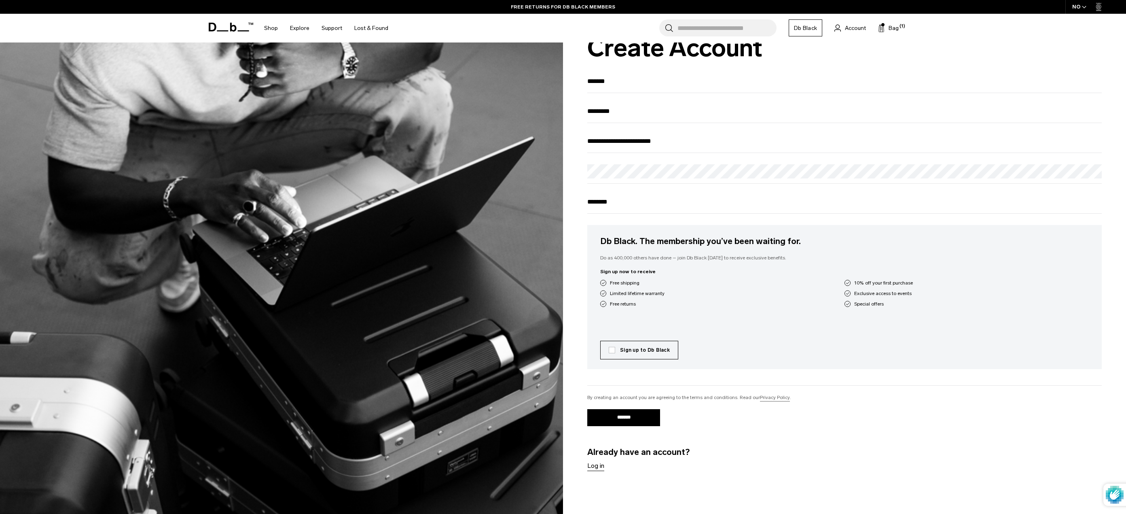
click at [634, 423] on input "*******" at bounding box center [623, 417] width 73 height 17
